Goal: Communication & Community: Answer question/provide support

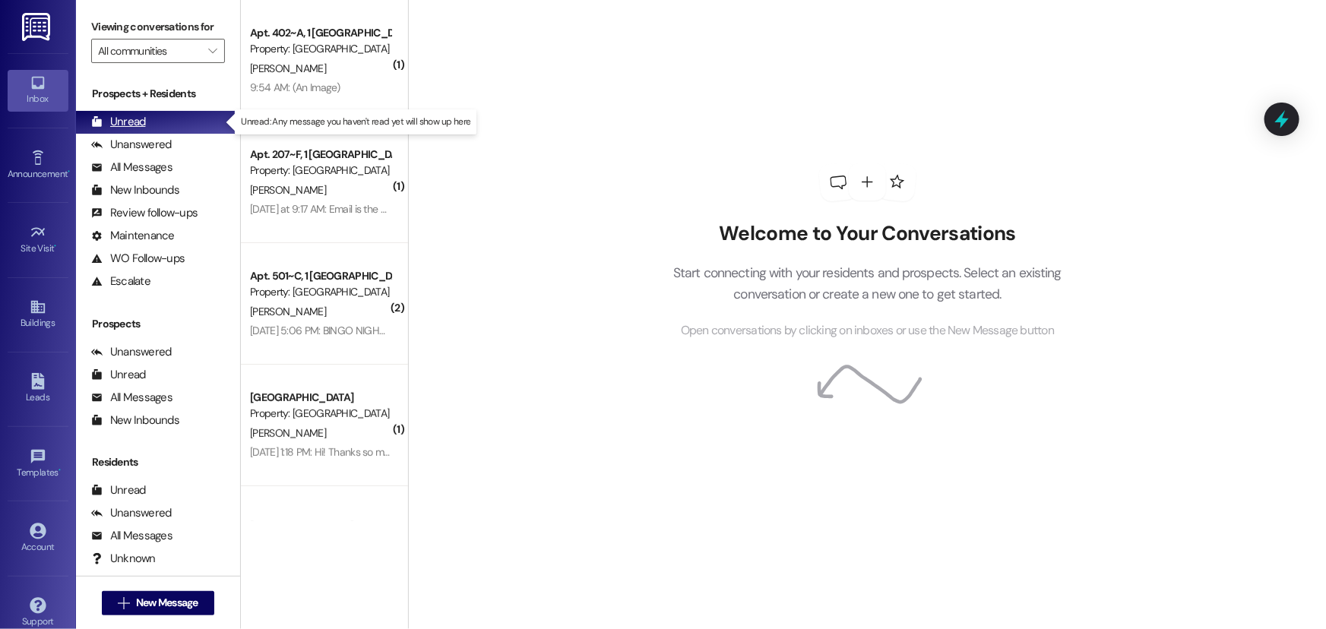
click at [137, 123] on div "Unread" at bounding box center [118, 122] width 55 height 16
click at [144, 603] on span "New Message" at bounding box center [167, 603] width 62 height 16
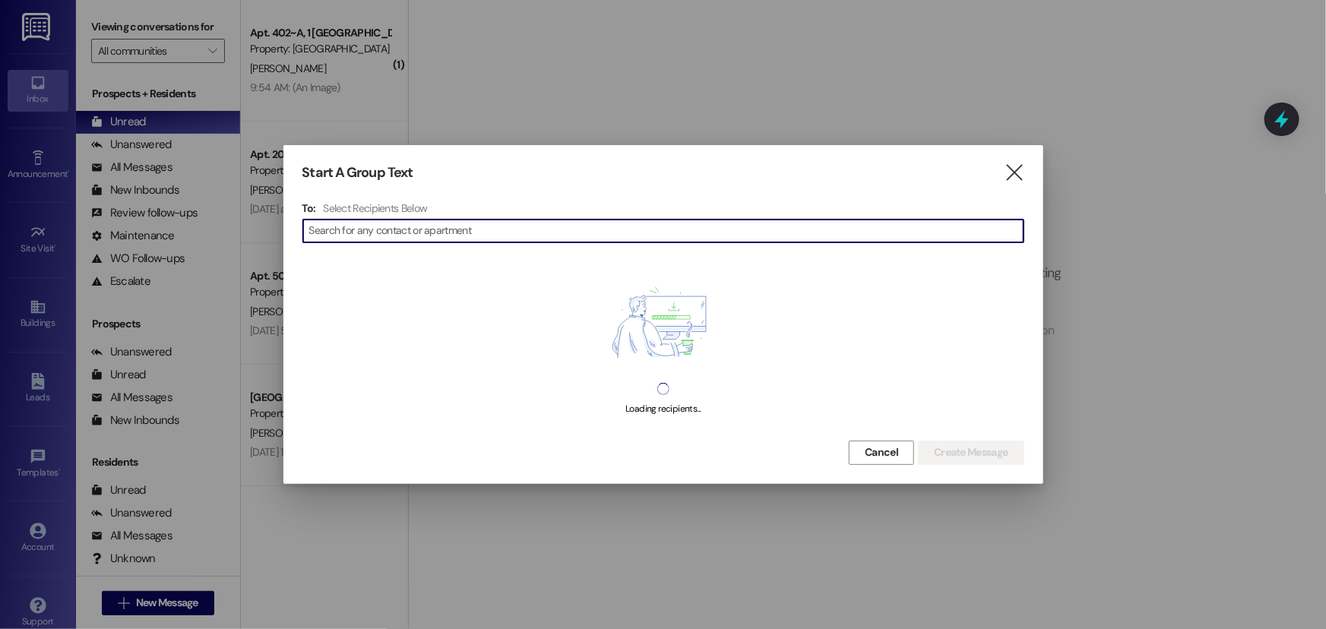
click at [366, 219] on div "" at bounding box center [663, 231] width 722 height 24
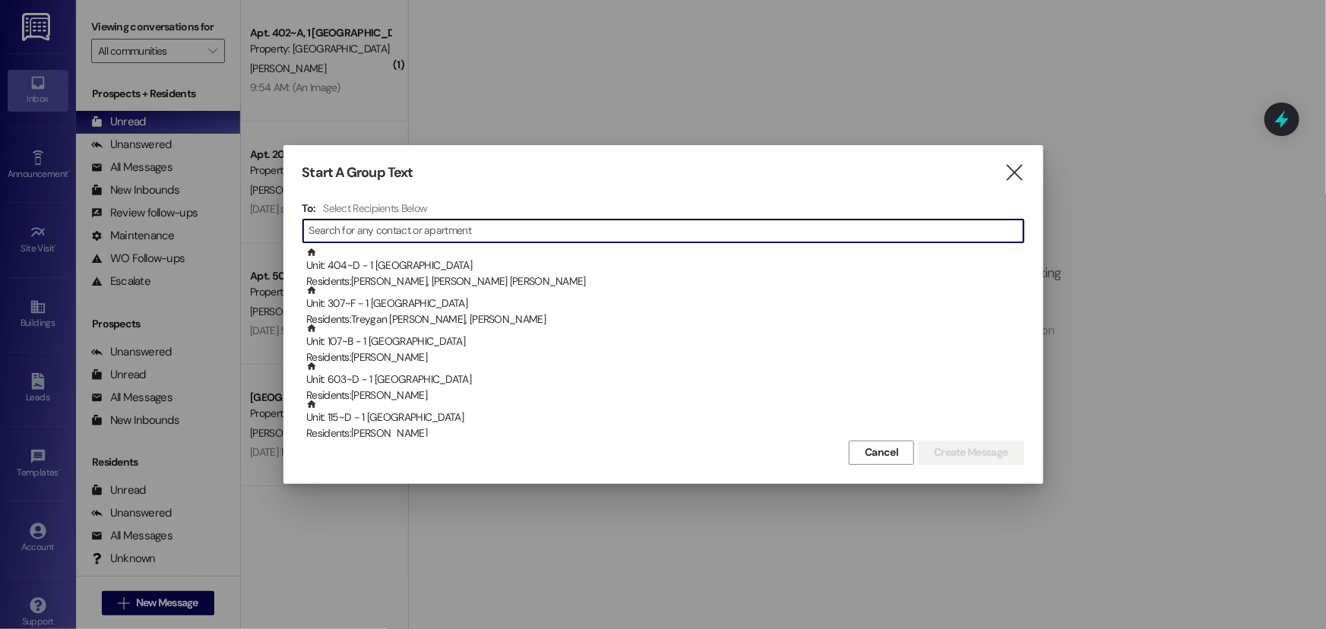
click at [365, 228] on input at bounding box center [666, 230] width 714 height 21
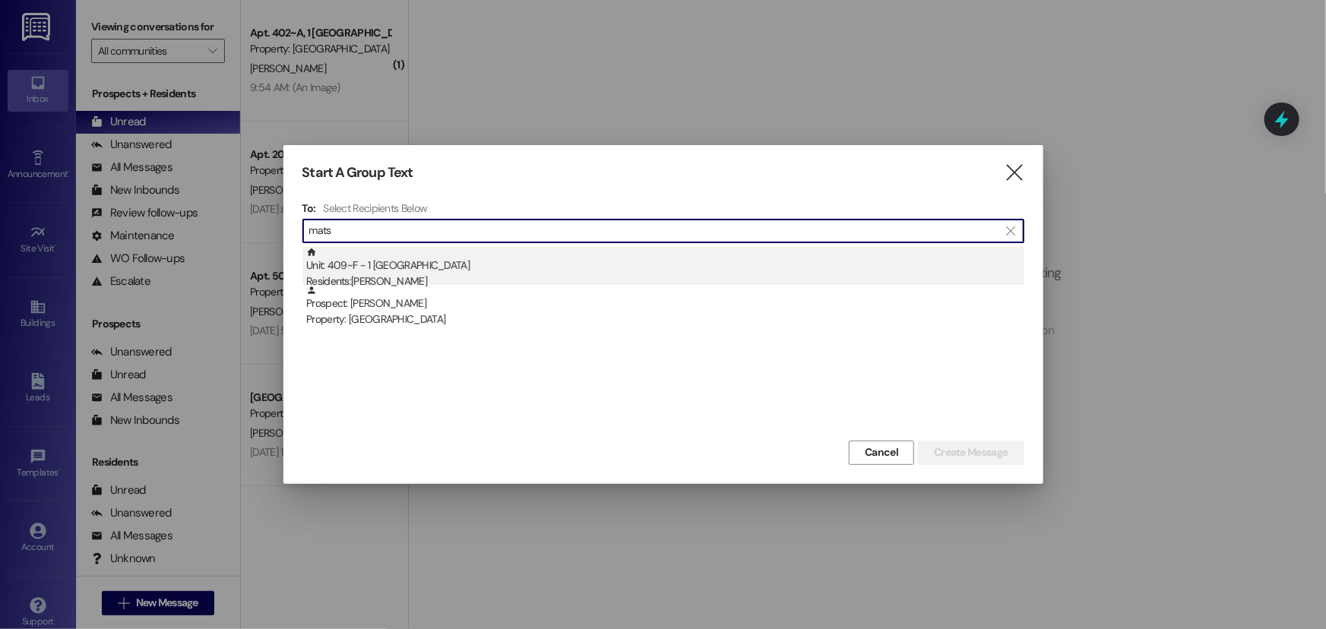
type input "mats"
click at [356, 258] on div "Unit: 409~F - 1 Nauvoo House Residents: Ainsley Matsu" at bounding box center [665, 268] width 718 height 43
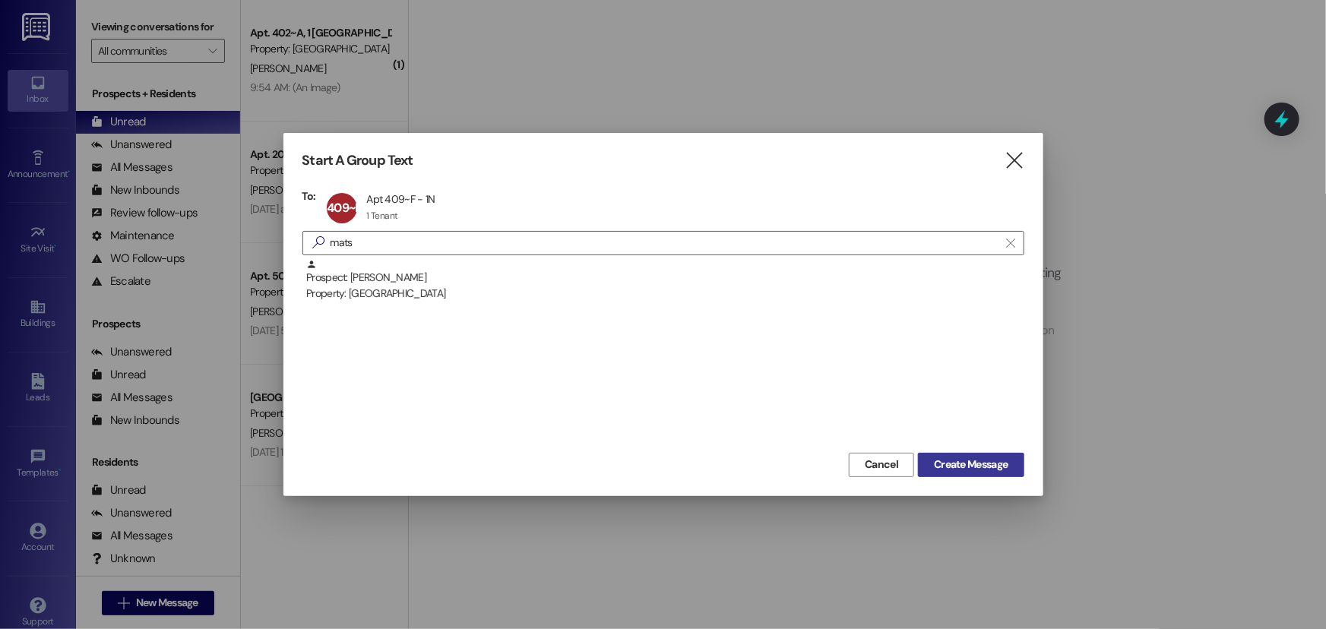
click at [945, 464] on span "Create Message" at bounding box center [971, 465] width 74 height 16
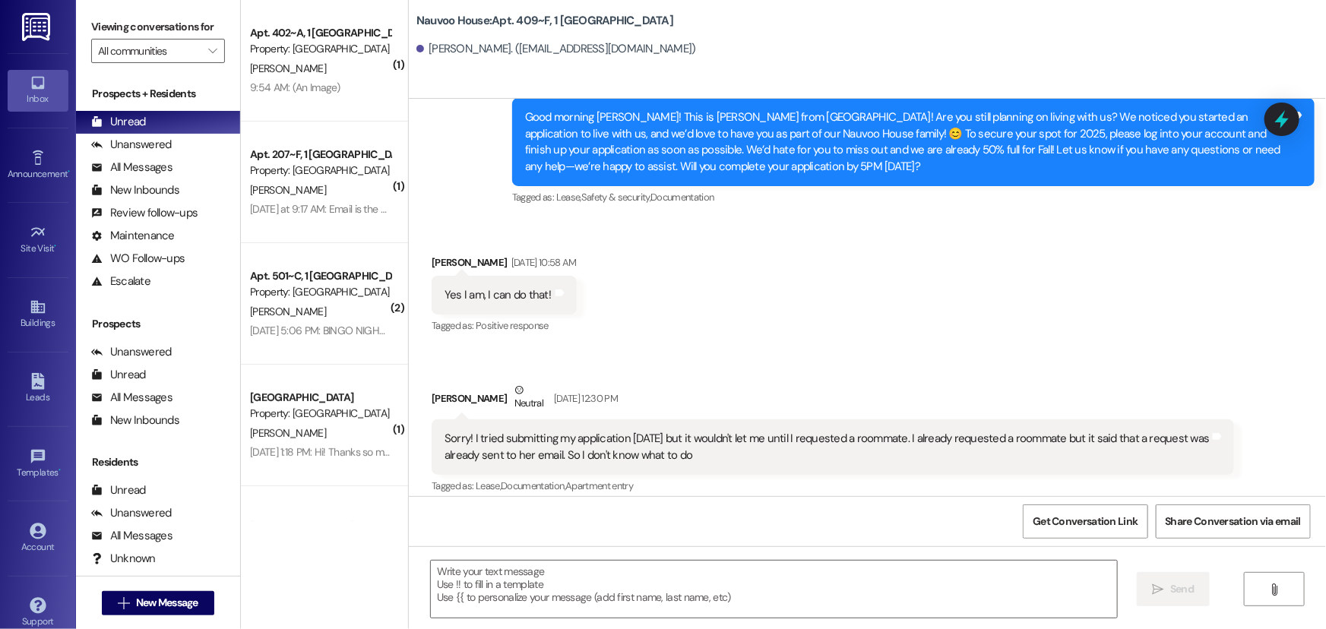
scroll to position [448, 0]
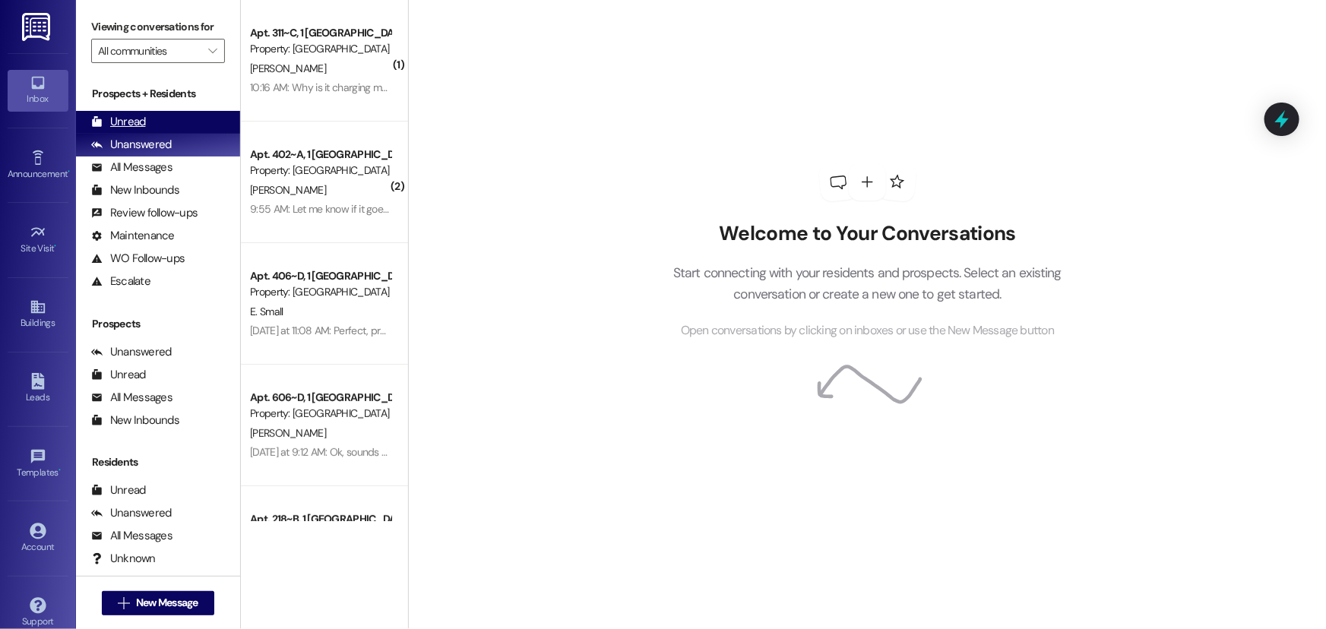
click at [154, 116] on div "Unread (0)" at bounding box center [158, 122] width 164 height 23
